Goal: Task Accomplishment & Management: Complete application form

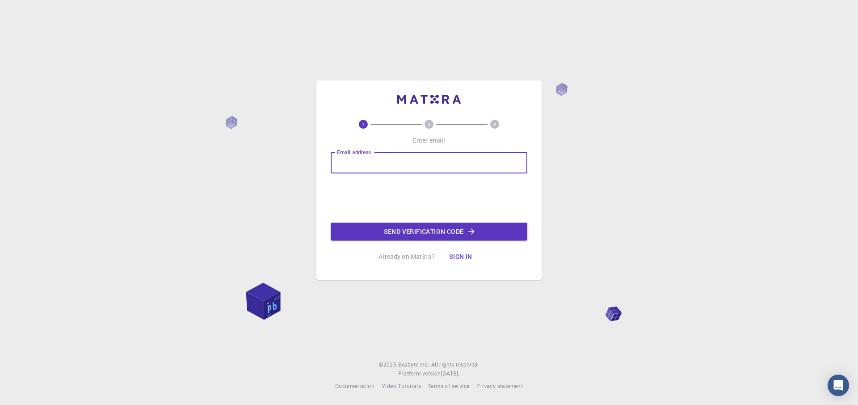
click at [413, 162] on input "Email address" at bounding box center [429, 162] width 197 height 21
type input "adv.modikam@gmail.com"
click at [428, 230] on button "Send verification code" at bounding box center [429, 232] width 197 height 18
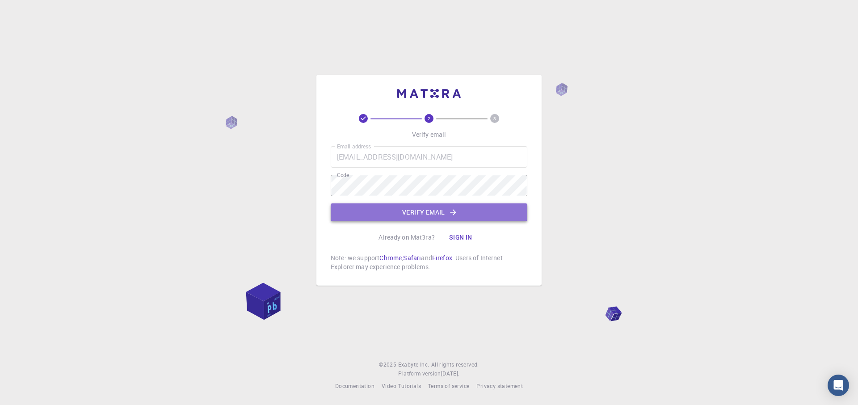
click at [419, 208] on button "Verify email" at bounding box center [429, 212] width 197 height 18
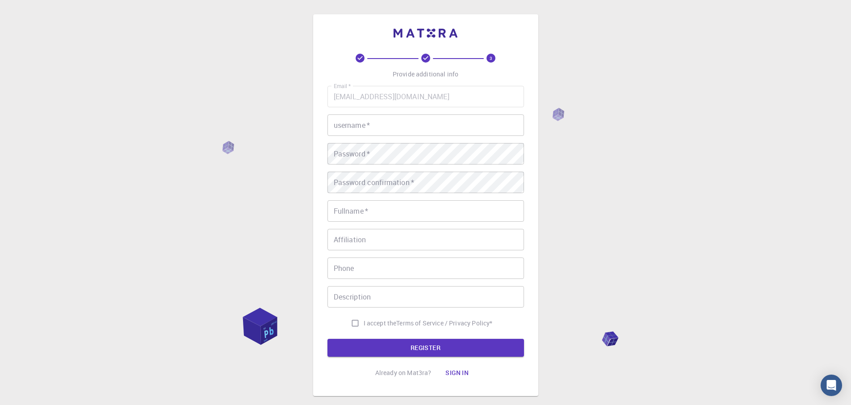
click at [395, 124] on input "username   *" at bounding box center [426, 124] width 197 height 21
type input "ML Modika"
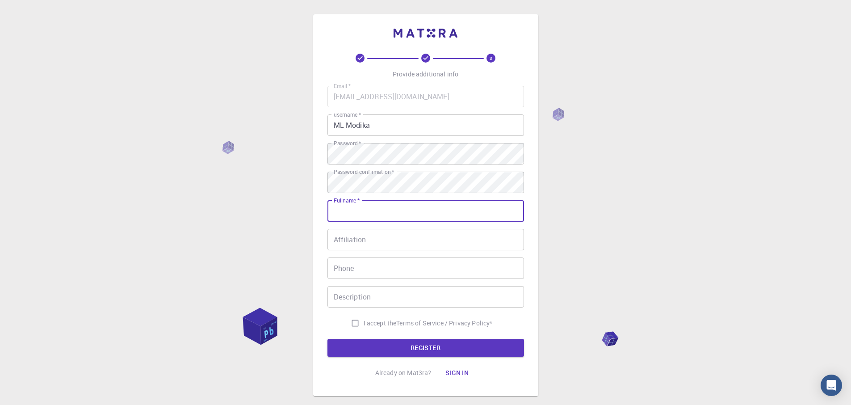
click at [363, 211] on input "Fullname   *" at bounding box center [426, 210] width 197 height 21
type input "Mohale Lawrence Modika"
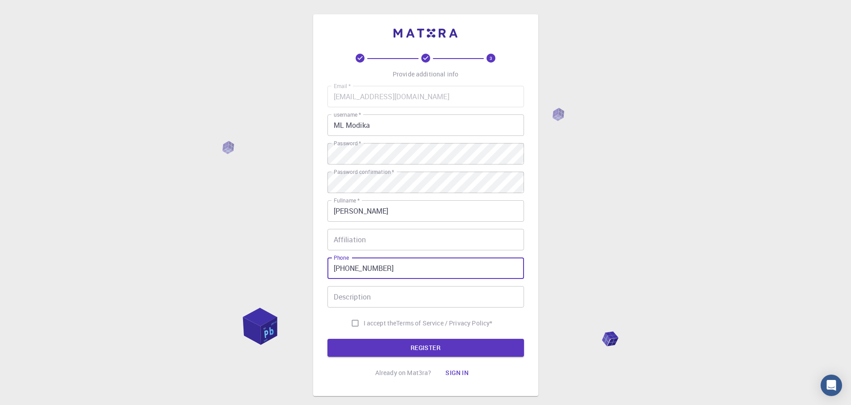
click at [390, 268] on input "+27631067263" at bounding box center [426, 267] width 197 height 21
type input "+27631067262"
click at [352, 298] on input "Description" at bounding box center [426, 296] width 197 height 21
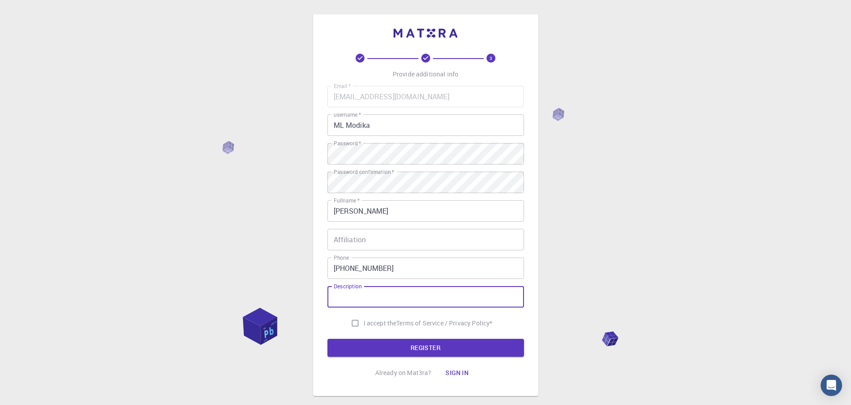
click at [353, 322] on input "I accept the Terms of Service / Privacy Policy *" at bounding box center [355, 323] width 17 height 17
checkbox input "true"
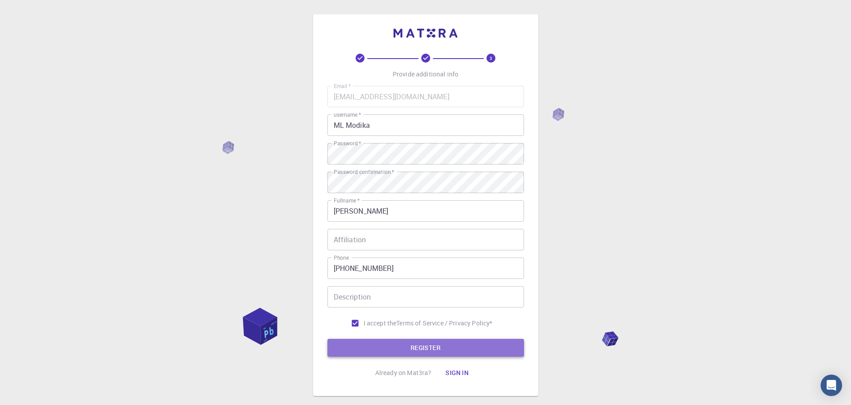
click at [425, 347] on button "REGISTER" at bounding box center [426, 348] width 197 height 18
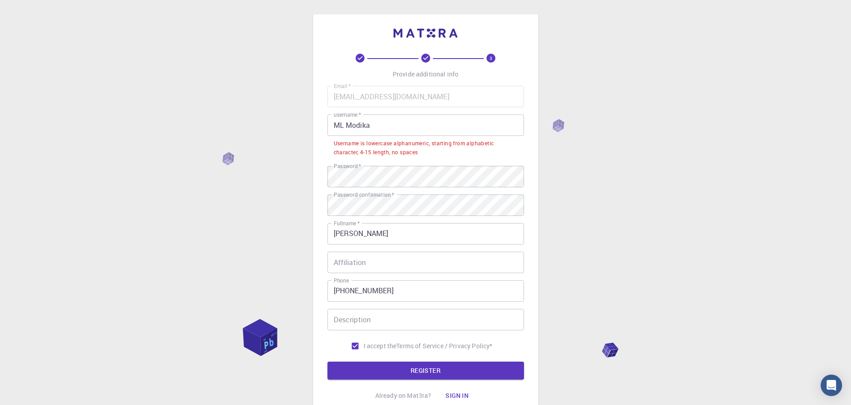
click at [346, 123] on input "ML Modika" at bounding box center [426, 124] width 197 height 21
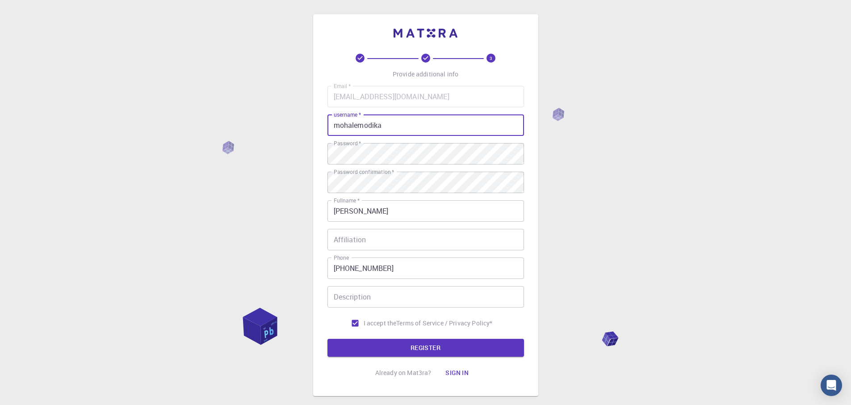
type input "mohalemodika"
click at [531, 136] on div "3 Provide additional info Email   * adv.modikam@gmail.com Email   * username   …" at bounding box center [425, 205] width 225 height 382
click at [420, 346] on button "REGISTER" at bounding box center [426, 348] width 197 height 18
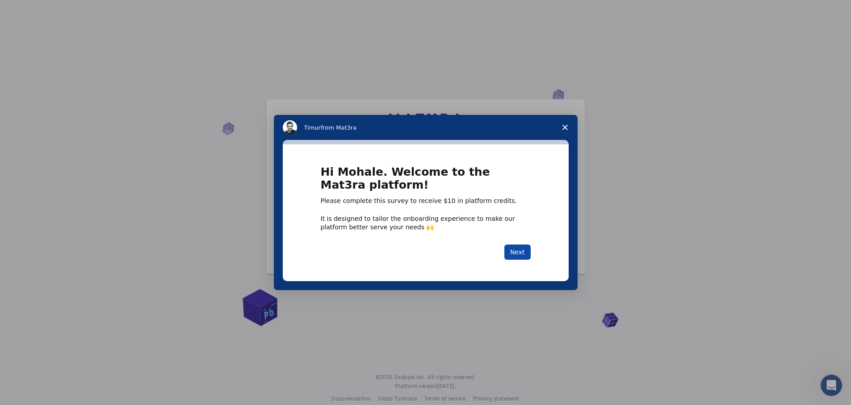
click at [519, 249] on button "Next" at bounding box center [518, 251] width 26 height 15
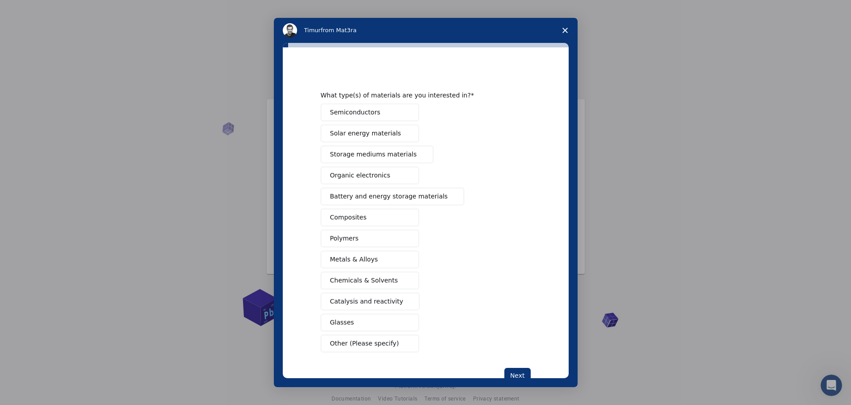
click at [354, 173] on span "Organic electronics" at bounding box center [360, 175] width 60 height 9
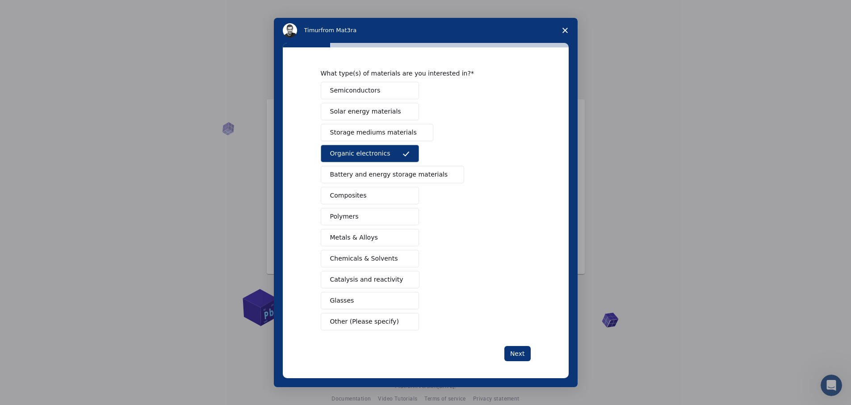
scroll to position [26, 0]
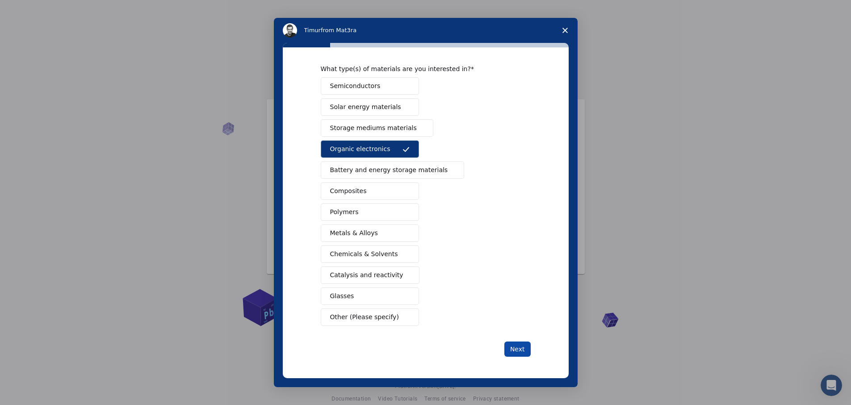
click at [518, 351] on button "Next" at bounding box center [518, 348] width 26 height 15
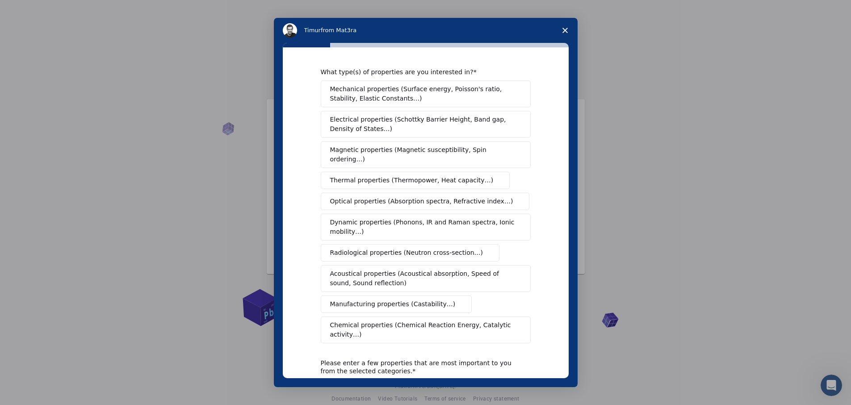
scroll to position [0, 0]
click at [375, 123] on span "Electrical properties (Schottky Barrier Height, Band gap, Density of States…)" at bounding box center [423, 125] width 186 height 19
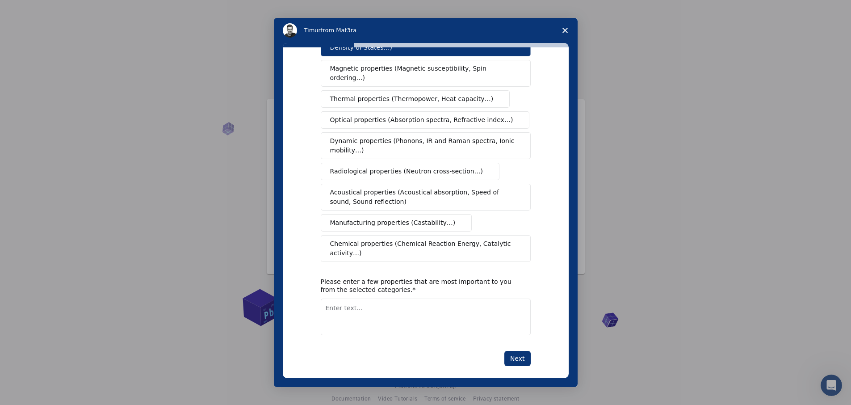
scroll to position [2, 0]
click at [518, 351] on button "Next" at bounding box center [518, 358] width 26 height 15
click at [372, 308] on textarea "Enter text..." at bounding box center [426, 317] width 210 height 37
type textarea "Electrical appliances"
click at [520, 351] on button "Next" at bounding box center [518, 358] width 26 height 15
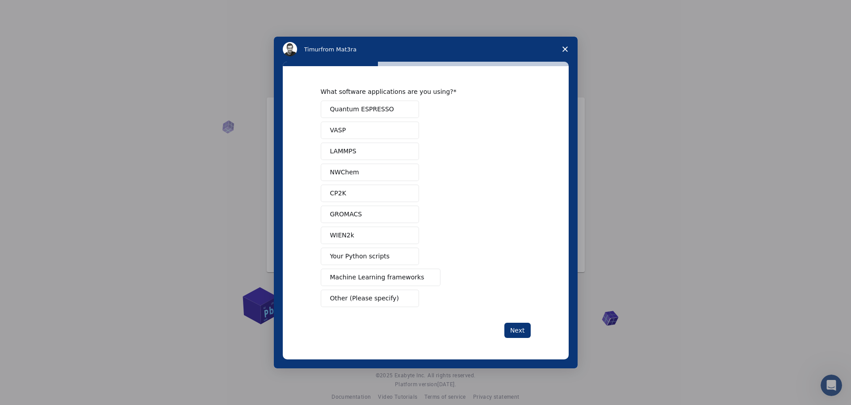
scroll to position [0, 0]
click at [378, 278] on span "Machine Learning frameworks" at bounding box center [377, 277] width 94 height 9
click at [525, 329] on button "Next" at bounding box center [518, 330] width 26 height 15
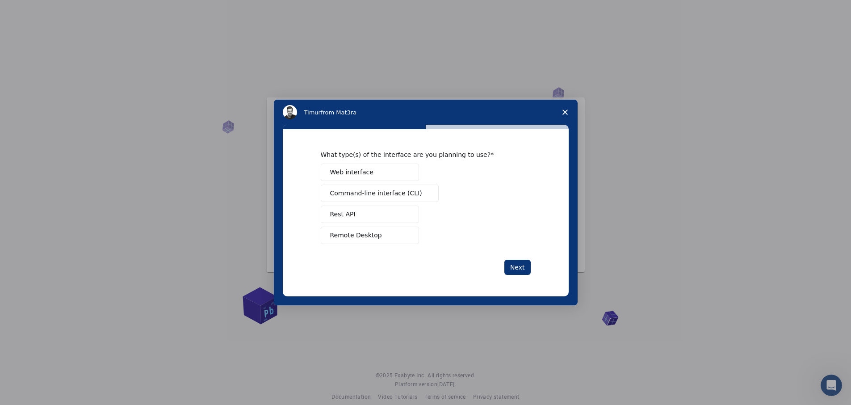
click at [356, 173] on span "Web interface" at bounding box center [351, 172] width 43 height 9
click at [517, 263] on button "Next" at bounding box center [518, 267] width 26 height 15
click at [344, 192] on span "Perform research" at bounding box center [357, 193] width 54 height 9
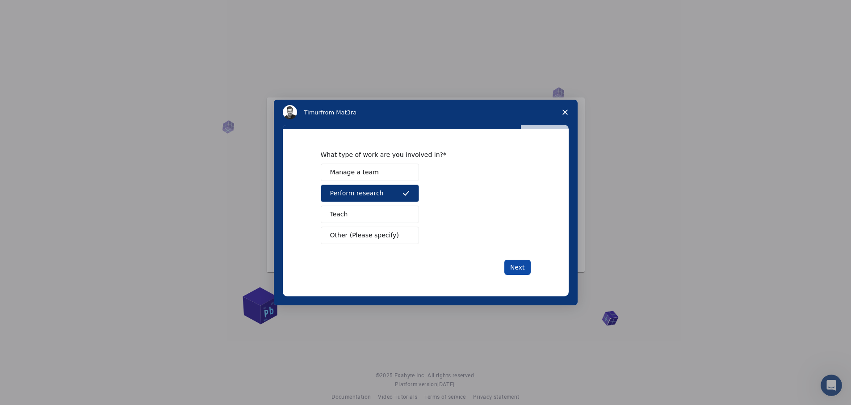
click at [516, 264] on button "Next" at bounding box center [518, 267] width 26 height 15
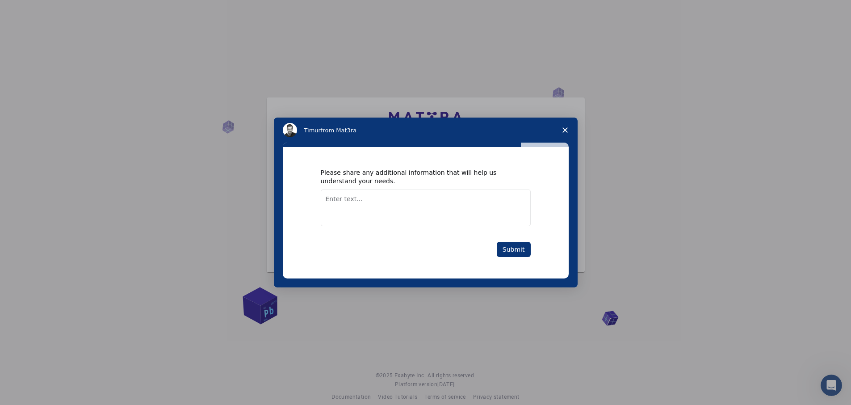
click at [364, 202] on textarea "Enter text..." at bounding box center [426, 208] width 210 height 37
type textarea "I am trying to develop a washing machine"
click at [511, 246] on button "Submit" at bounding box center [514, 249] width 34 height 15
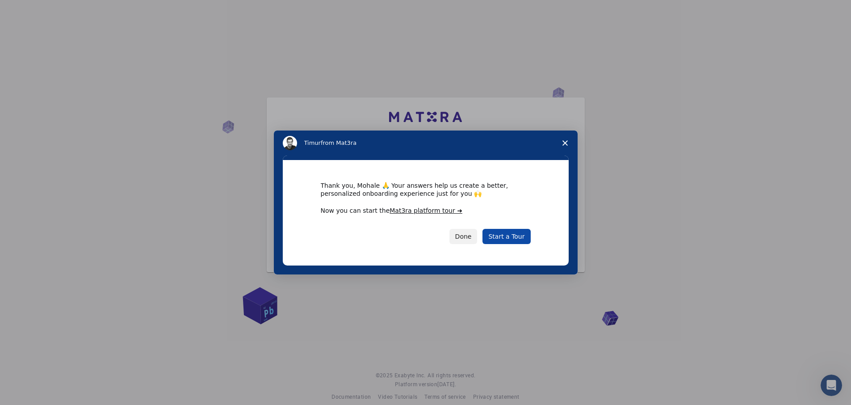
click at [504, 234] on link "Start a Tour" at bounding box center [507, 236] width 48 height 15
